Goal: Check status

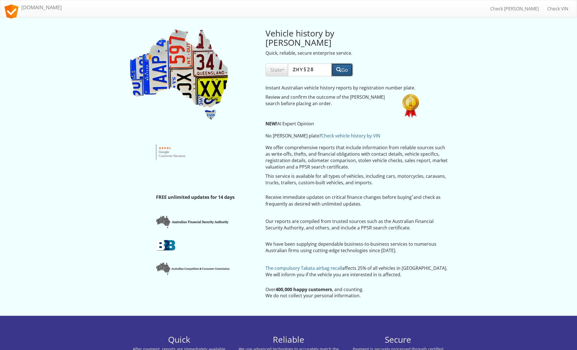
click at [344, 63] on button "Go" at bounding box center [342, 69] width 21 height 13
click at [340, 63] on button "Go" at bounding box center [342, 69] width 21 height 13
click at [276, 67] on span "State" at bounding box center [276, 70] width 13 height 7
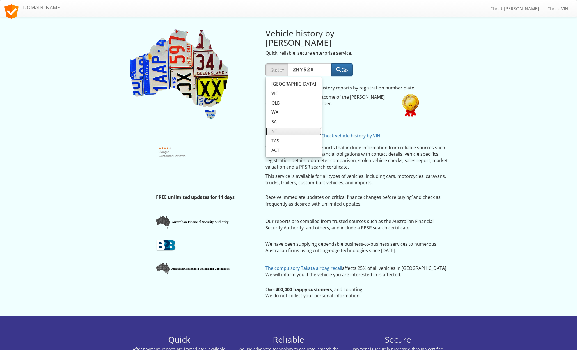
click at [277, 127] on link "NT" at bounding box center [294, 131] width 56 height 8
select select "NT"
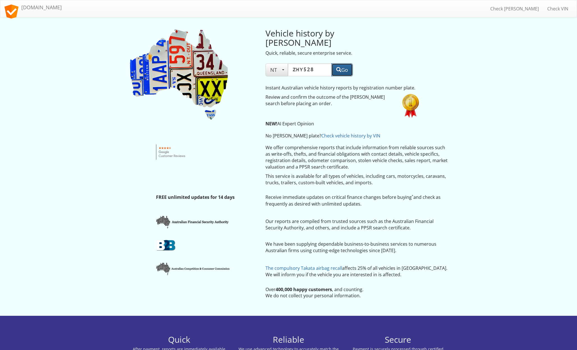
click at [337, 67] on button "Go" at bounding box center [342, 69] width 21 height 13
click at [321, 133] on link "Check vehicle history by VIN" at bounding box center [350, 136] width 59 height 6
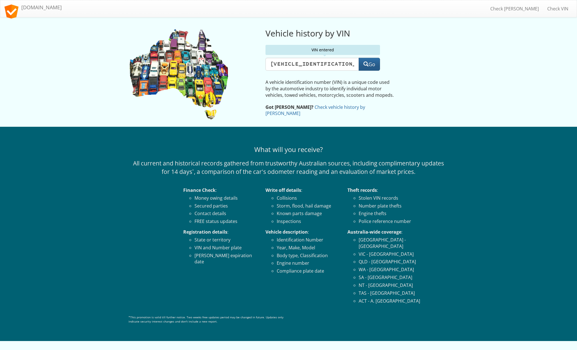
type input "[VEHICLE_IDENTIFICATION_NUMBER]"
click at [370, 64] on button "Go" at bounding box center [369, 64] width 21 height 13
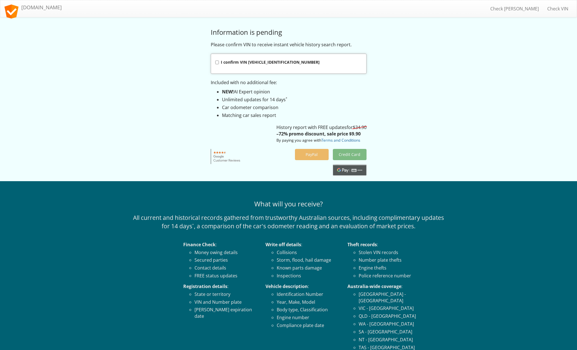
click at [230, 64] on strong "I confirm VIN KNACC81GFK5006135" at bounding box center [270, 62] width 99 height 5
click at [219, 64] on input "I confirm VIN KNACC81GFK5006135" at bounding box center [217, 63] width 4 height 4
checkbox input "true"
